Goal: Download file/media

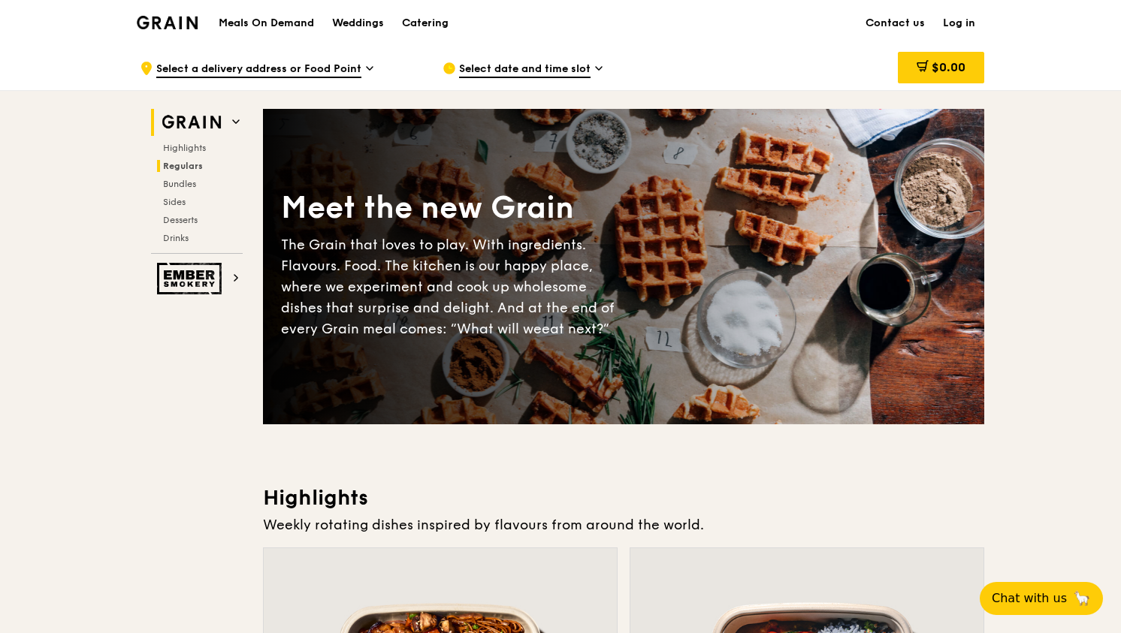
click at [188, 170] on span "Regulars" at bounding box center [183, 166] width 40 height 11
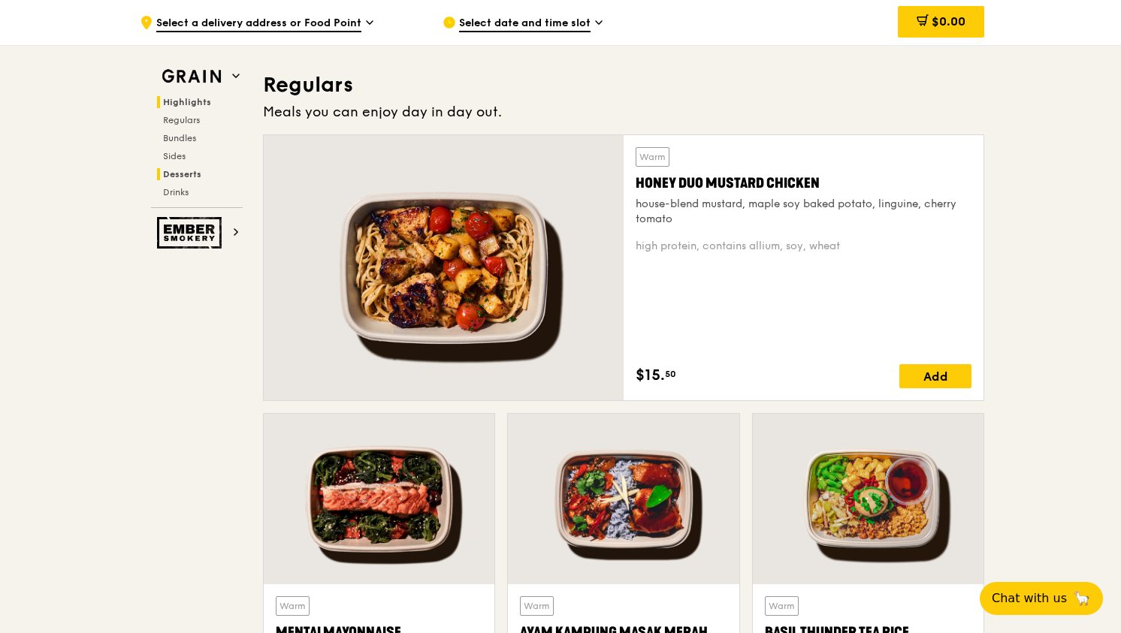
scroll to position [972, 0]
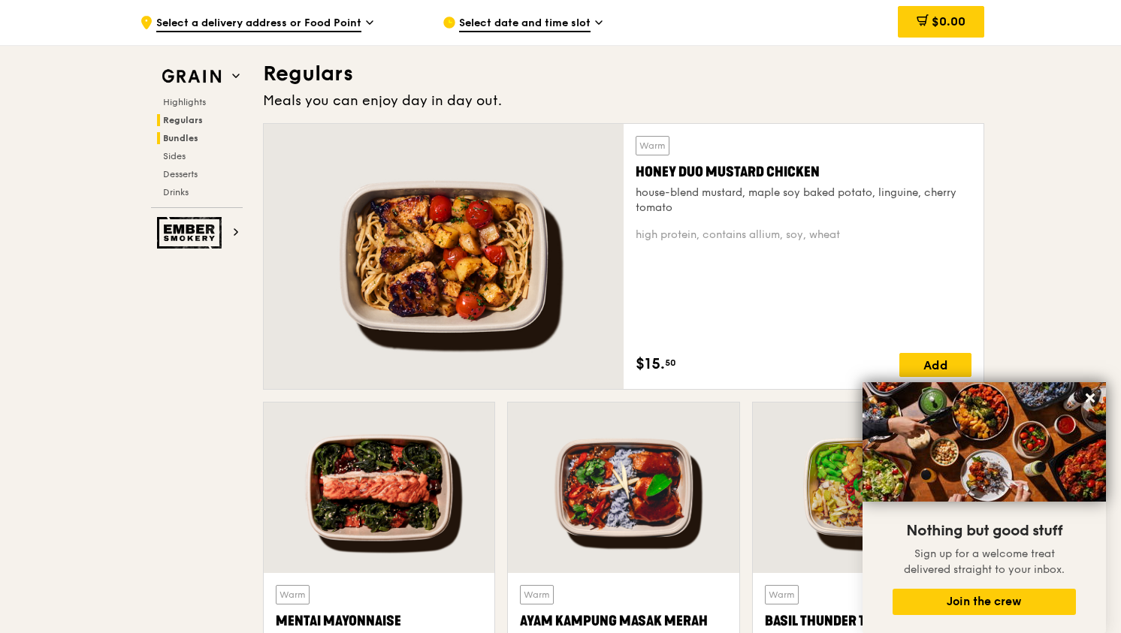
click at [181, 136] on span "Bundles" at bounding box center [180, 138] width 35 height 11
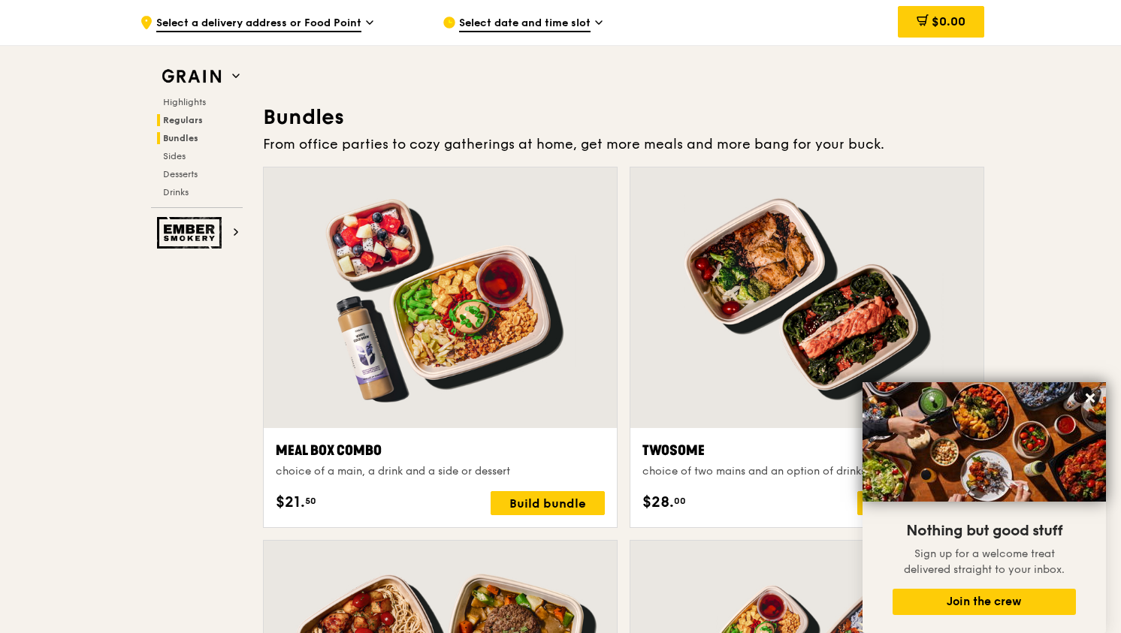
scroll to position [2144, 0]
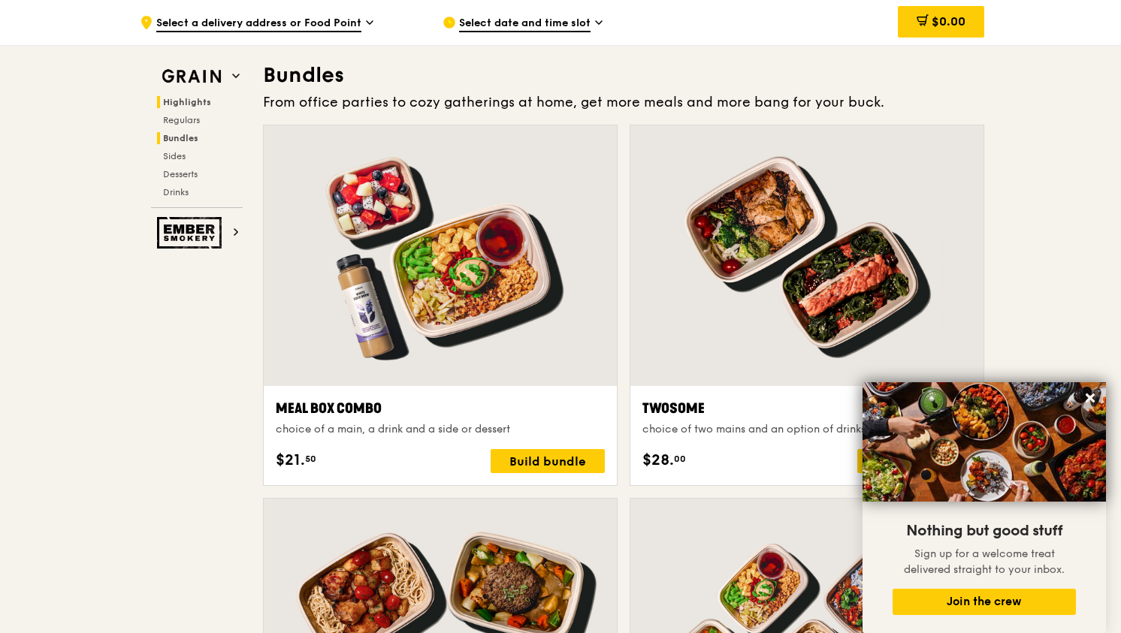
click at [186, 103] on span "Highlights" at bounding box center [187, 102] width 48 height 11
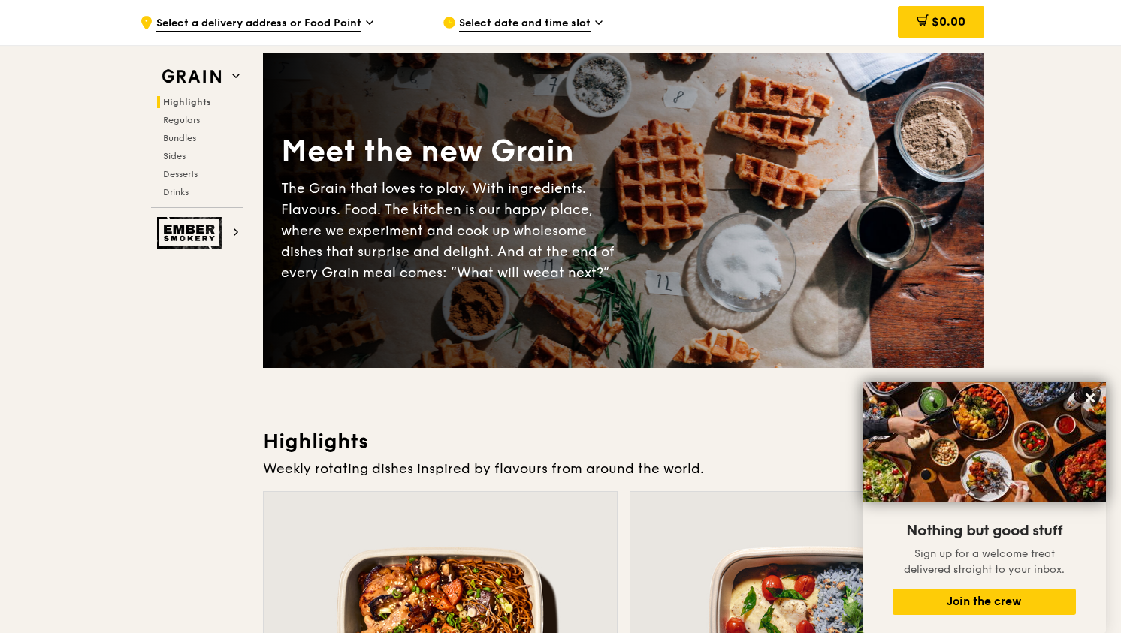
scroll to position [0, 0]
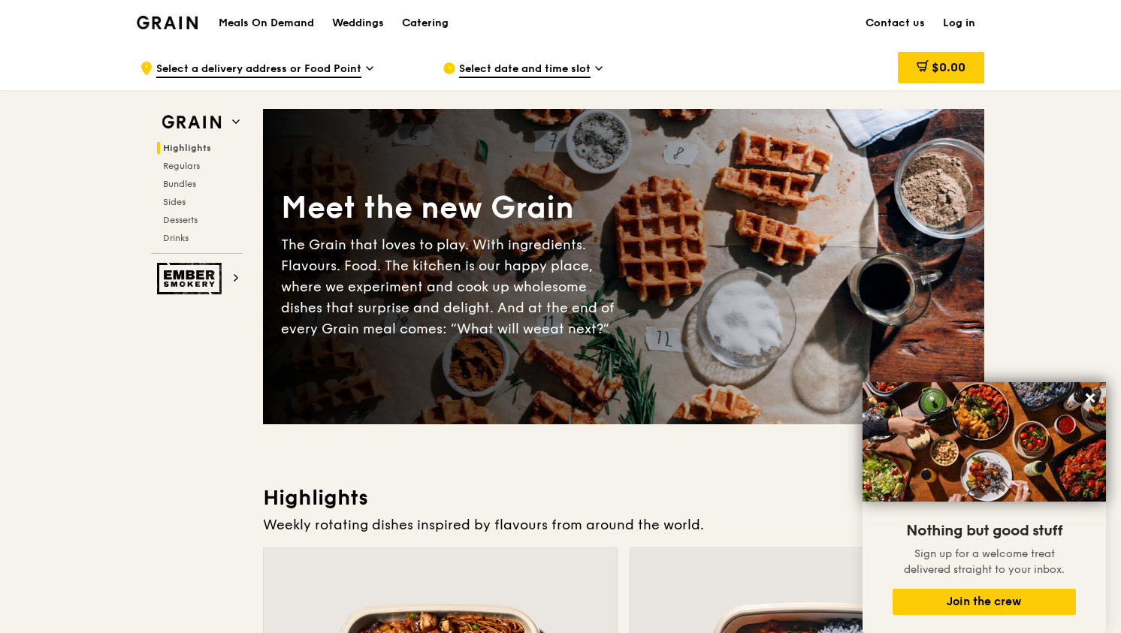
click at [430, 23] on div "Catering" at bounding box center [425, 23] width 47 height 45
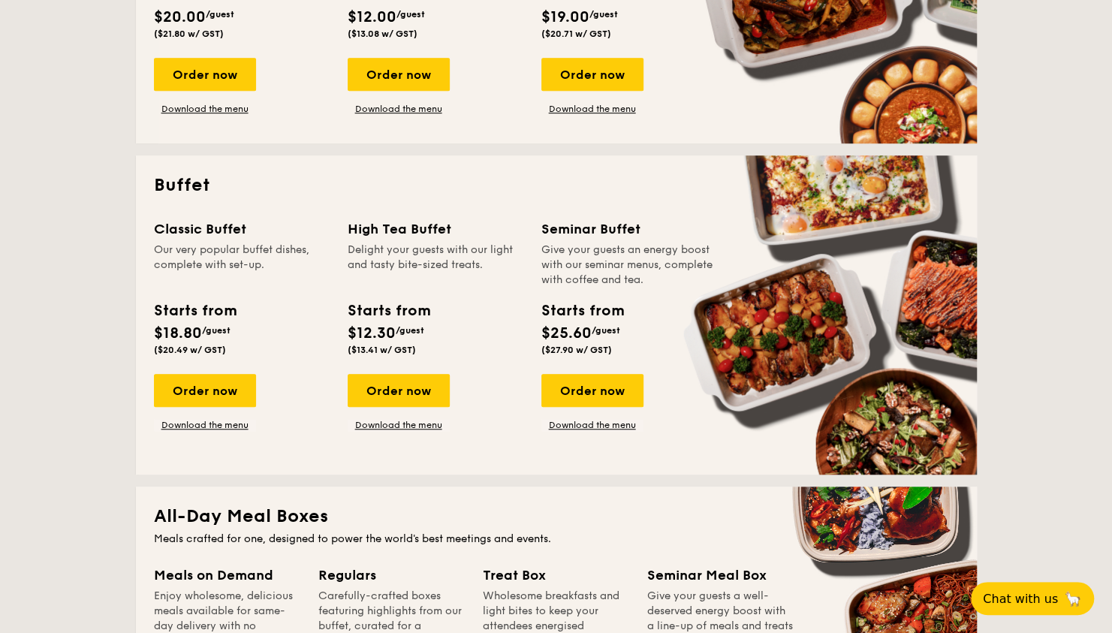
scroll to position [676, 0]
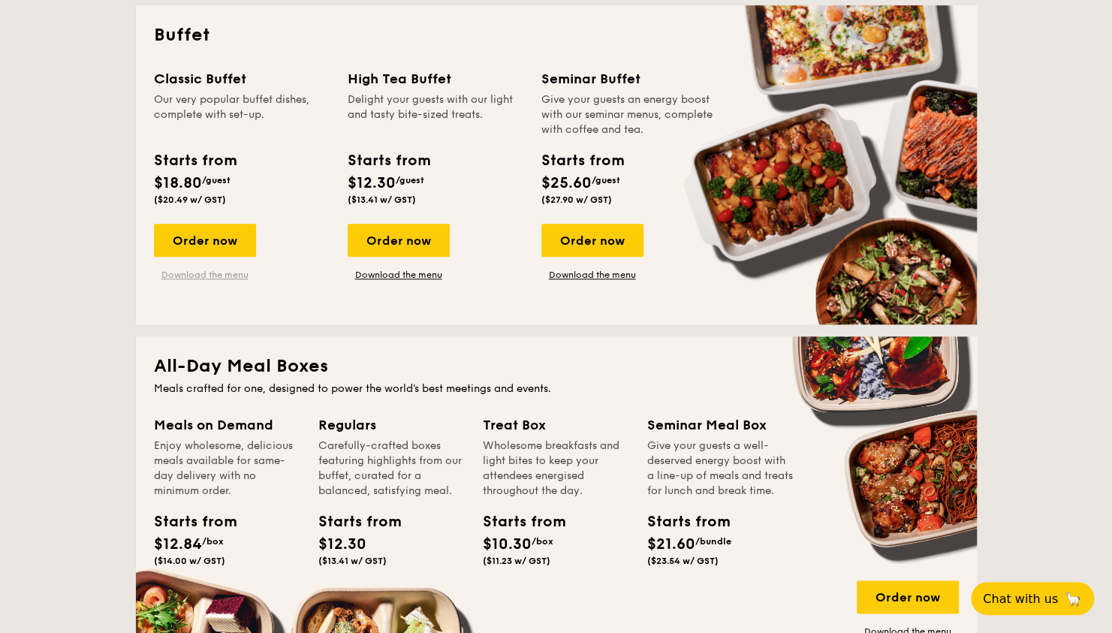
click at [208, 276] on link "Download the menu" at bounding box center [205, 275] width 102 height 12
